Goal: Information Seeking & Learning: Learn about a topic

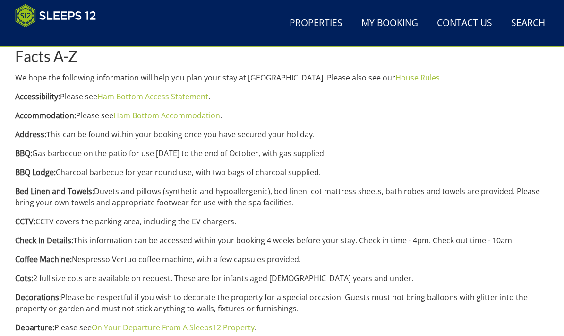
scroll to position [405, 0]
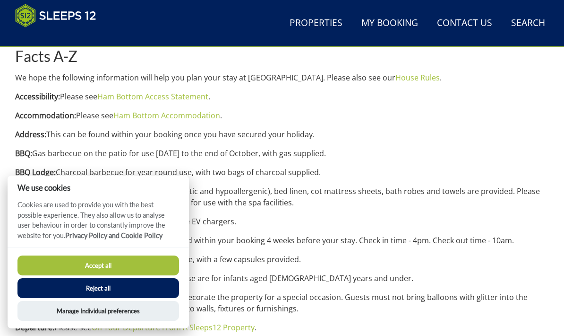
click at [111, 275] on button "Accept all" at bounding box center [98, 265] width 162 height 20
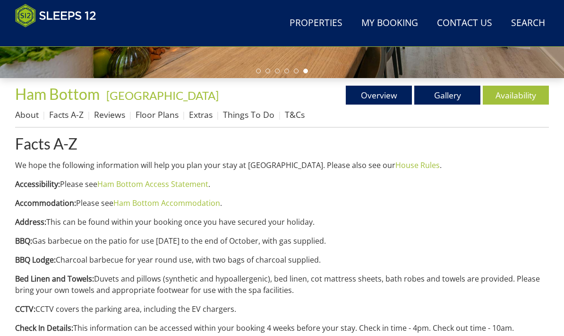
scroll to position [317, 0]
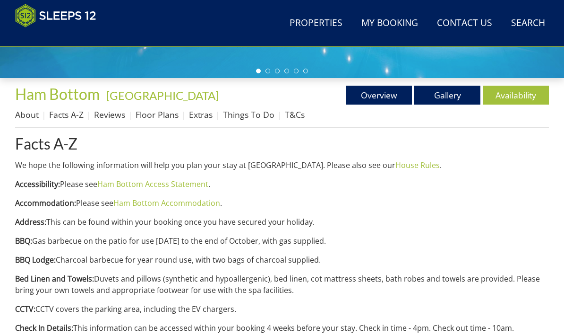
click at [113, 113] on link "Reviews" at bounding box center [109, 114] width 31 height 11
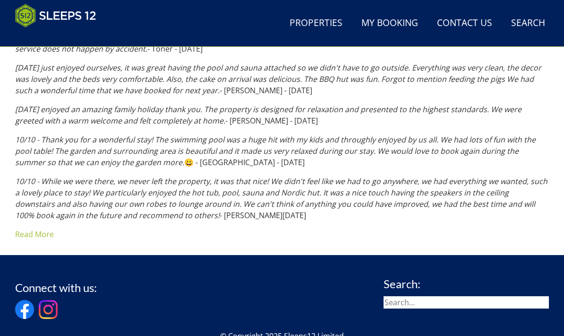
scroll to position [1054, 0]
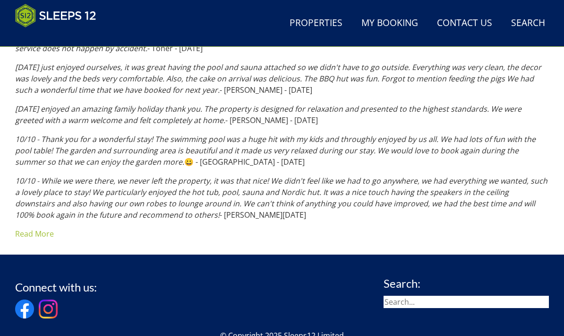
click at [31, 228] on link "Read More" at bounding box center [34, 233] width 39 height 10
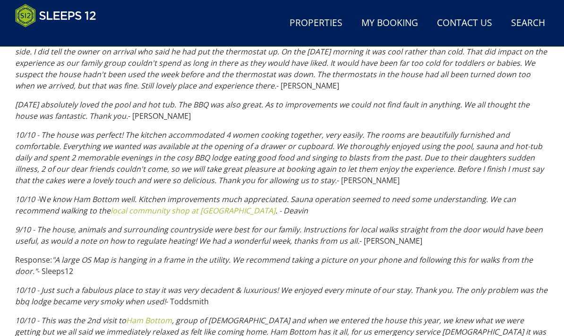
scroll to position [4170, 0]
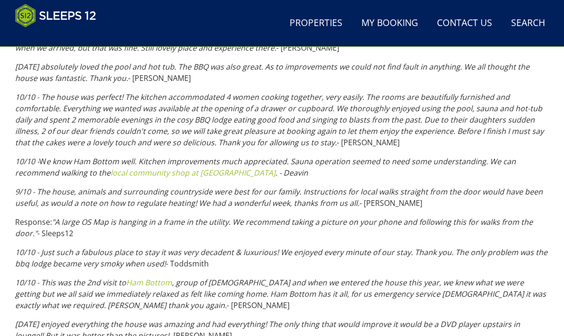
click at [168, 167] on link "local community shop at Appley" at bounding box center [193, 172] width 165 height 10
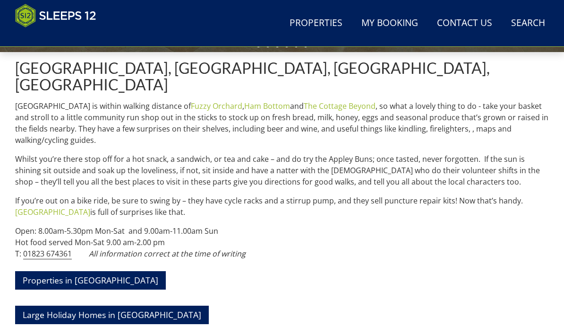
scroll to position [310, 0]
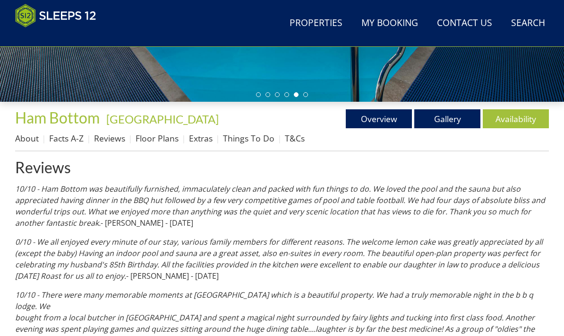
scroll to position [293, 0]
click at [72, 136] on link "Facts A-Z" at bounding box center [66, 137] width 34 height 11
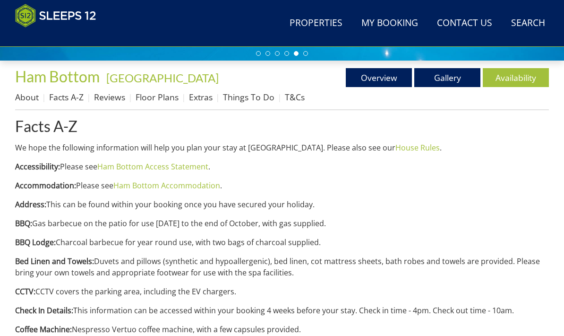
scroll to position [334, 0]
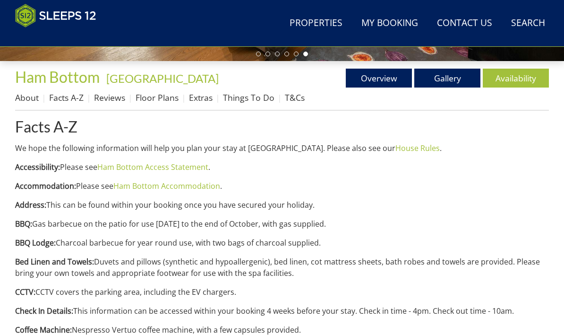
click at [29, 102] on link "About" at bounding box center [27, 97] width 24 height 11
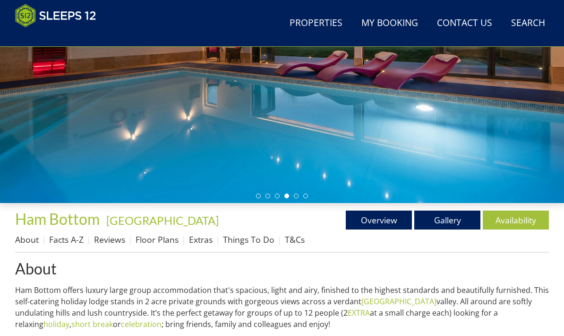
scroll to position [190, 0]
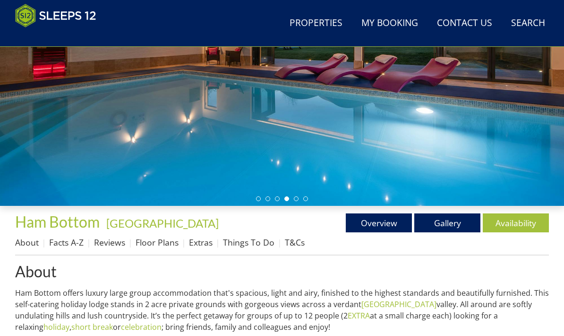
click at [384, 226] on link "Overview" at bounding box center [379, 222] width 66 height 19
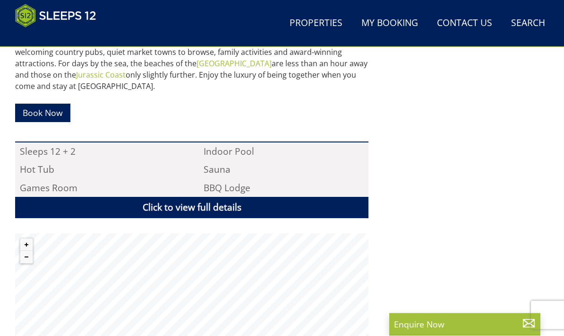
scroll to position [583, 0]
click at [195, 197] on link "Click to view full details" at bounding box center [191, 207] width 353 height 21
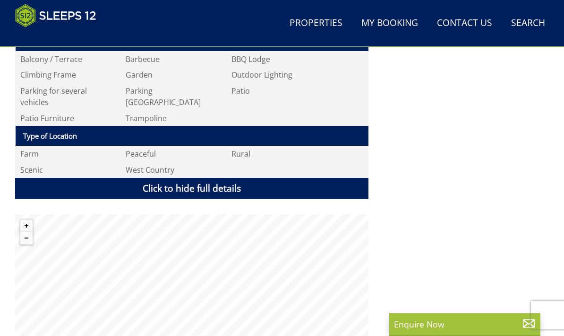
scroll to position [1431, 0]
